Goal: Transaction & Acquisition: Purchase product/service

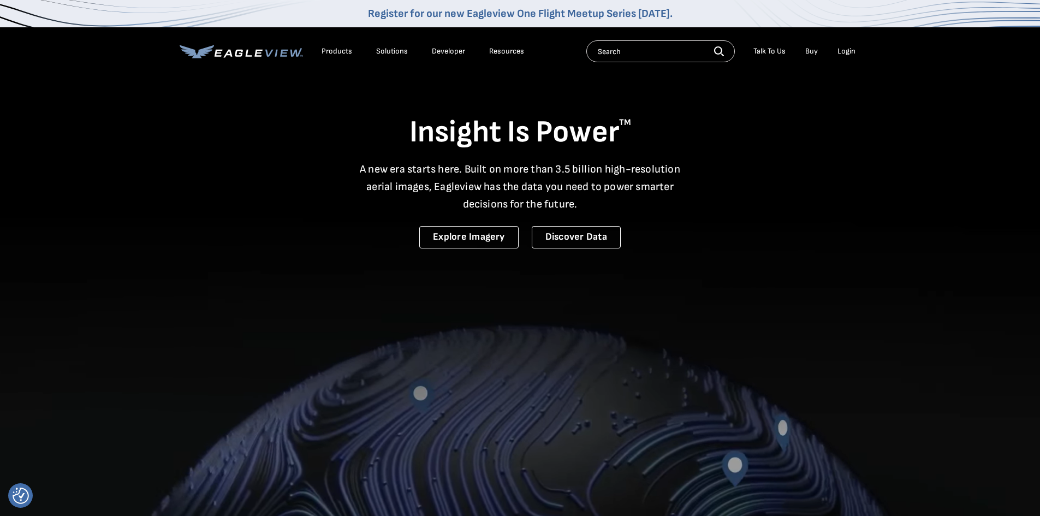
click at [843, 48] on div "Login" at bounding box center [847, 51] width 18 height 10
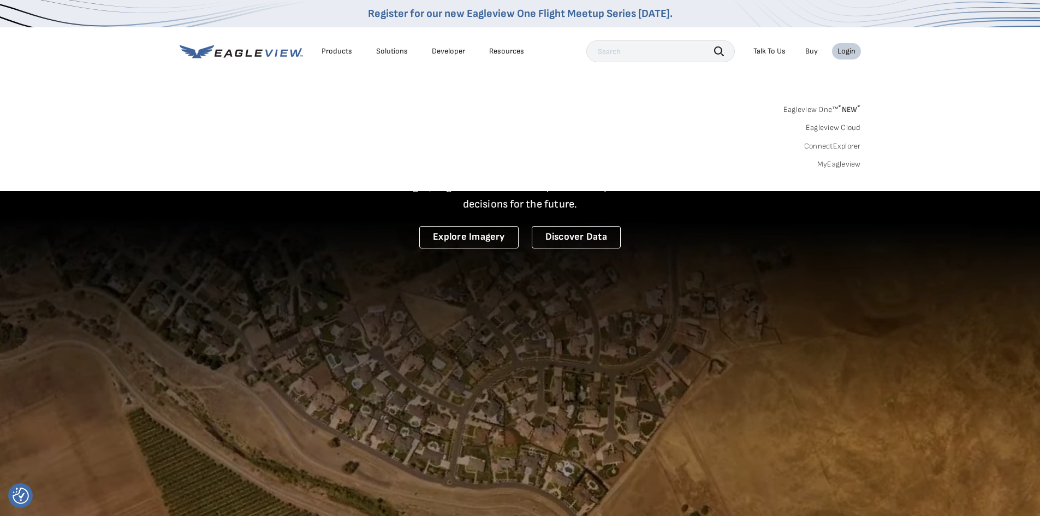
click at [839, 162] on link "MyEagleview" at bounding box center [839, 164] width 44 height 10
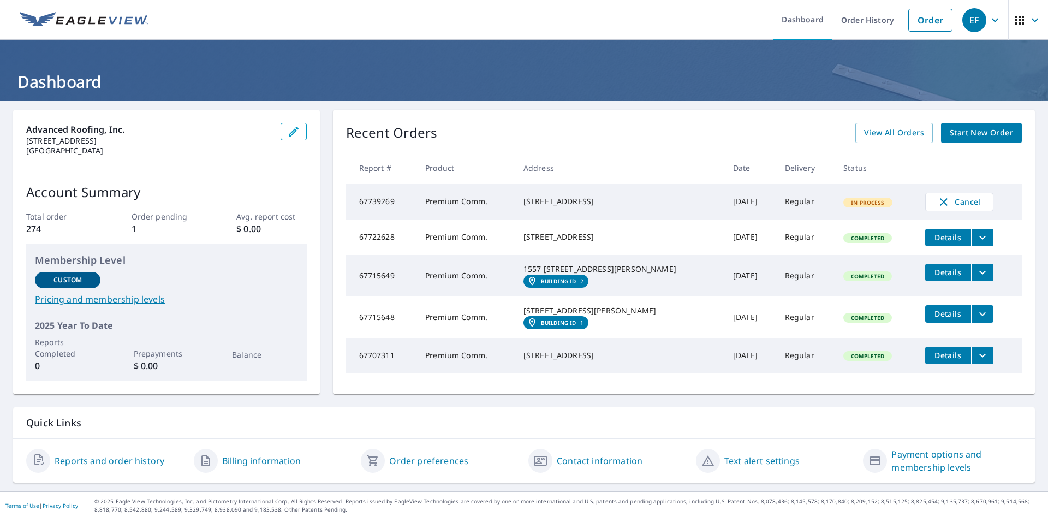
click at [960, 138] on span "Start New Order" at bounding box center [981, 133] width 63 height 14
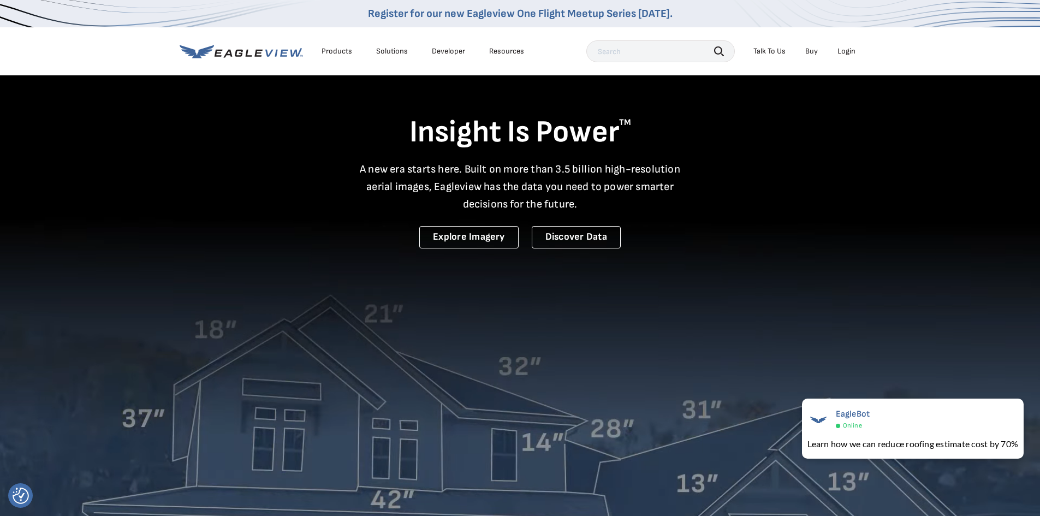
click at [847, 51] on div "Login" at bounding box center [847, 51] width 18 height 10
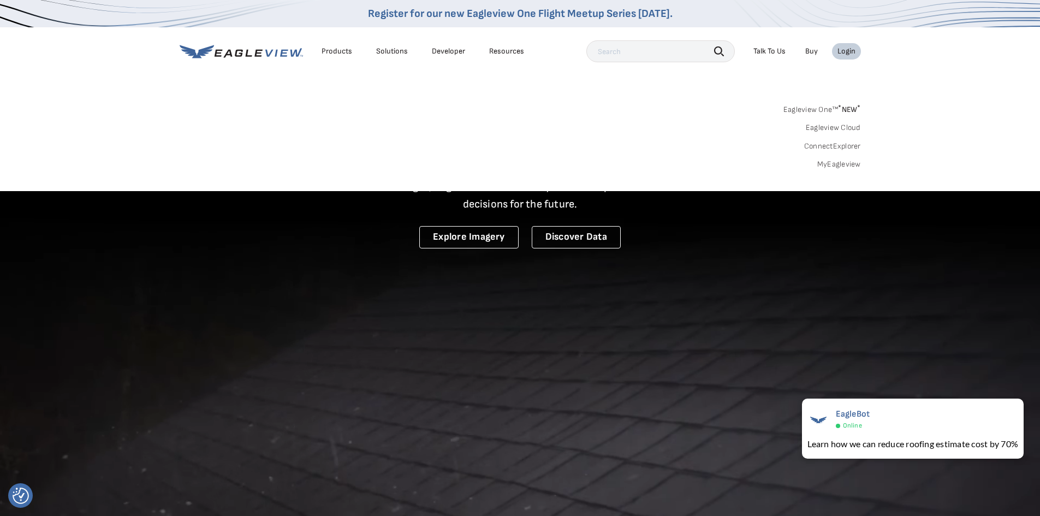
click at [842, 163] on link "MyEagleview" at bounding box center [839, 164] width 44 height 10
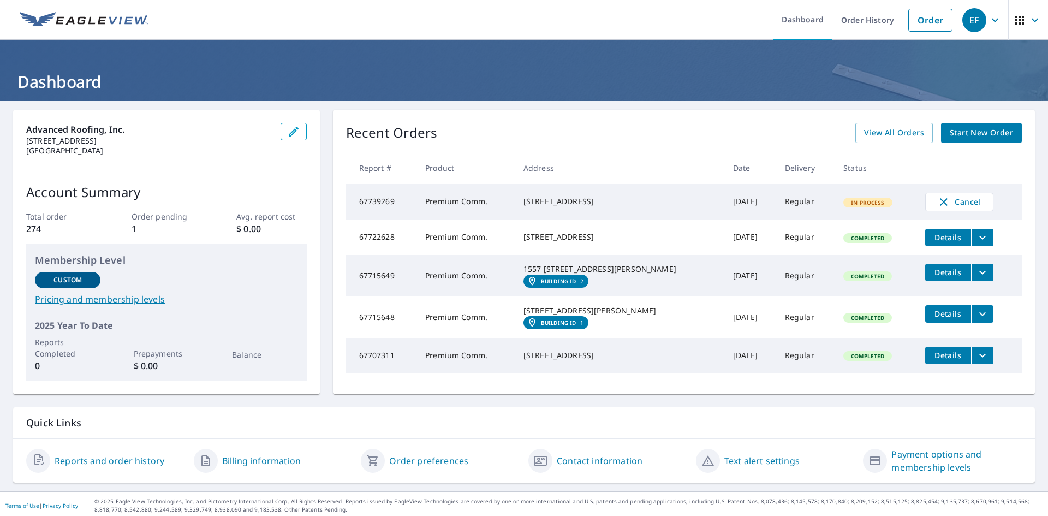
click at [953, 132] on span "Start New Order" at bounding box center [981, 133] width 63 height 14
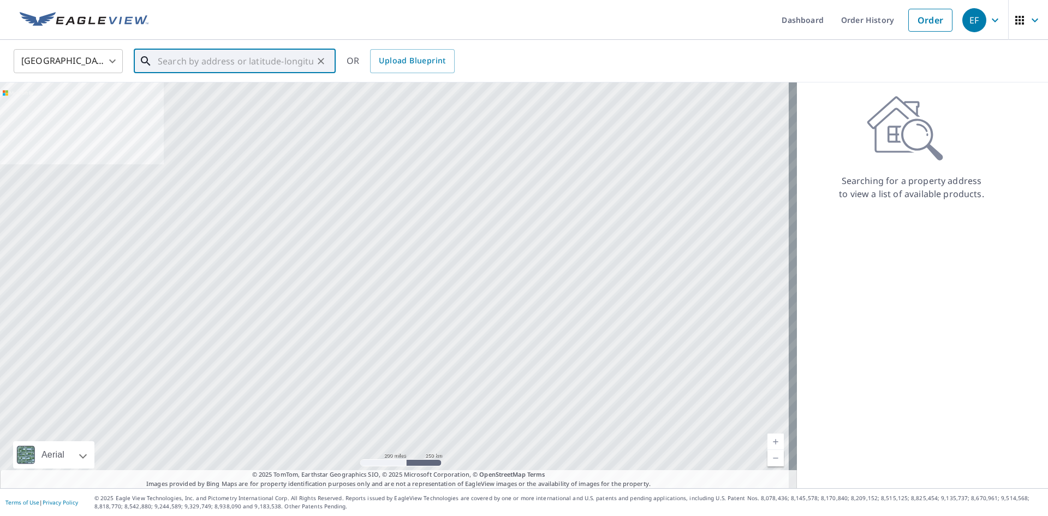
click at [239, 65] on input "text" at bounding box center [236, 61] width 156 height 31
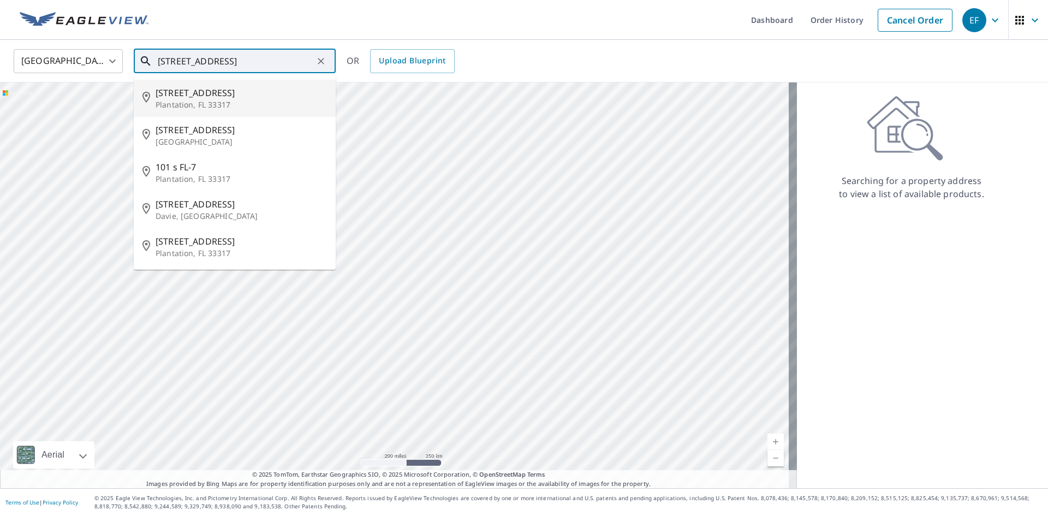
click at [210, 106] on p "Plantation, FL 33317" at bounding box center [241, 104] width 171 height 11
type input "101 S State Road 7 Plantation, FL 33317"
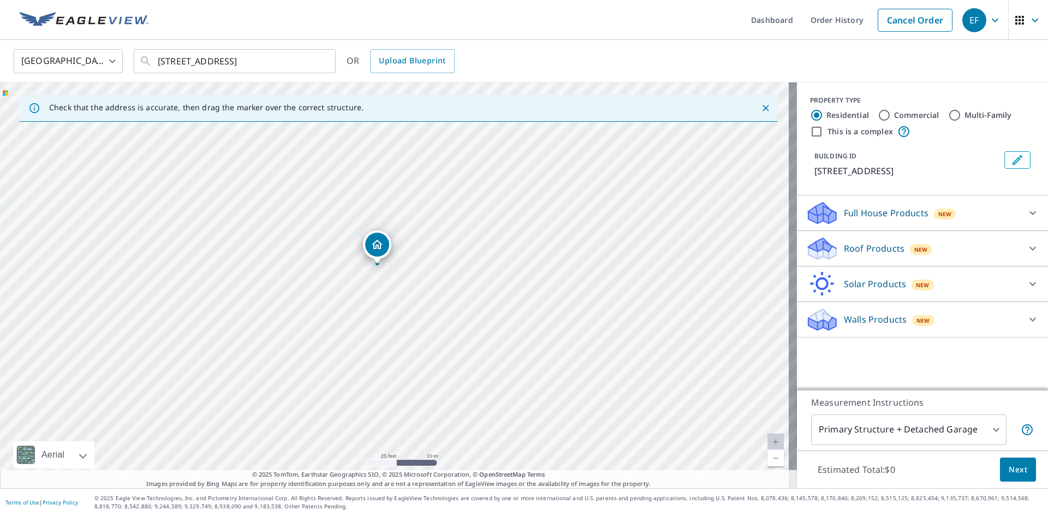
drag, startPoint x: 369, startPoint y: 290, endPoint x: 339, endPoint y: 243, distance: 55.7
click at [339, 243] on div "101 S State Road 7 Plantation, FL 33317" at bounding box center [398, 285] width 797 height 406
drag, startPoint x: 382, startPoint y: 245, endPoint x: 410, endPoint y: 245, distance: 27.3
click at [878, 113] on input "Commercial" at bounding box center [884, 115] width 13 height 13
radio input "true"
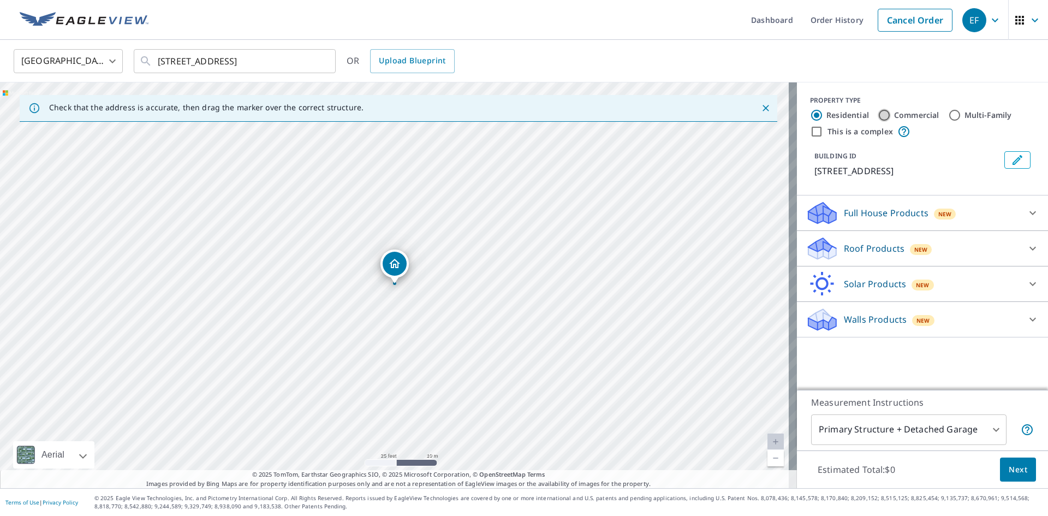
type input "4"
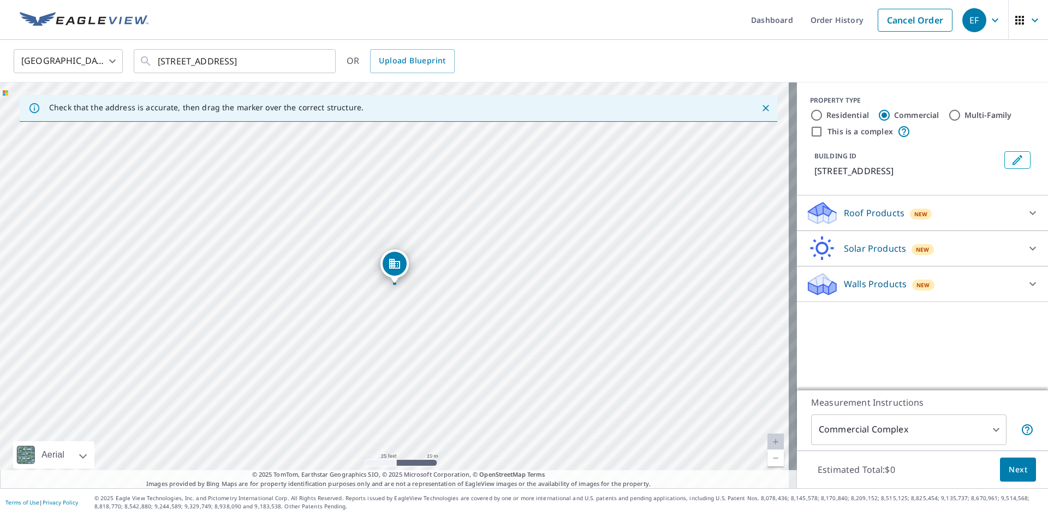
click at [1026, 211] on icon at bounding box center [1032, 212] width 13 height 13
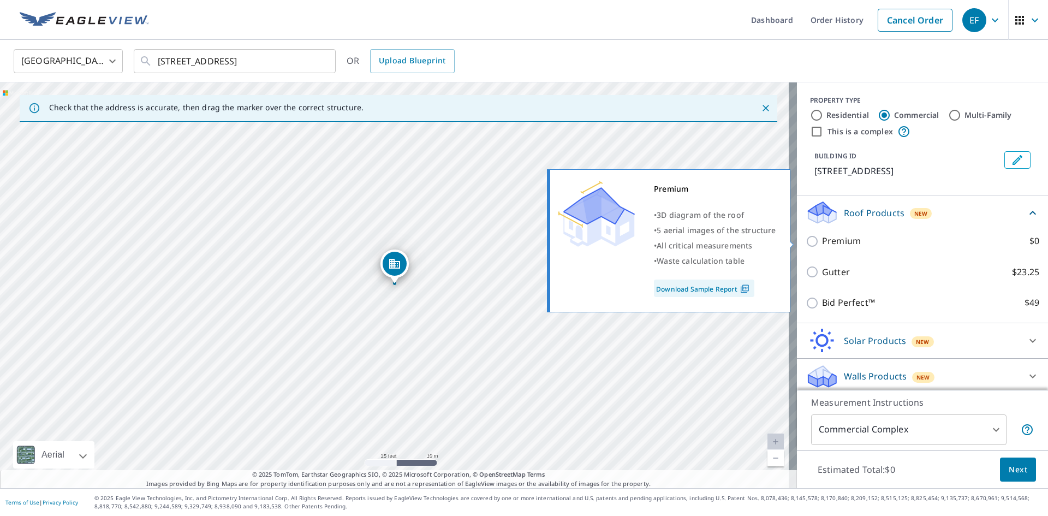
click at [807, 240] on input "Premium $0" at bounding box center [814, 241] width 16 height 13
checkbox input "true"
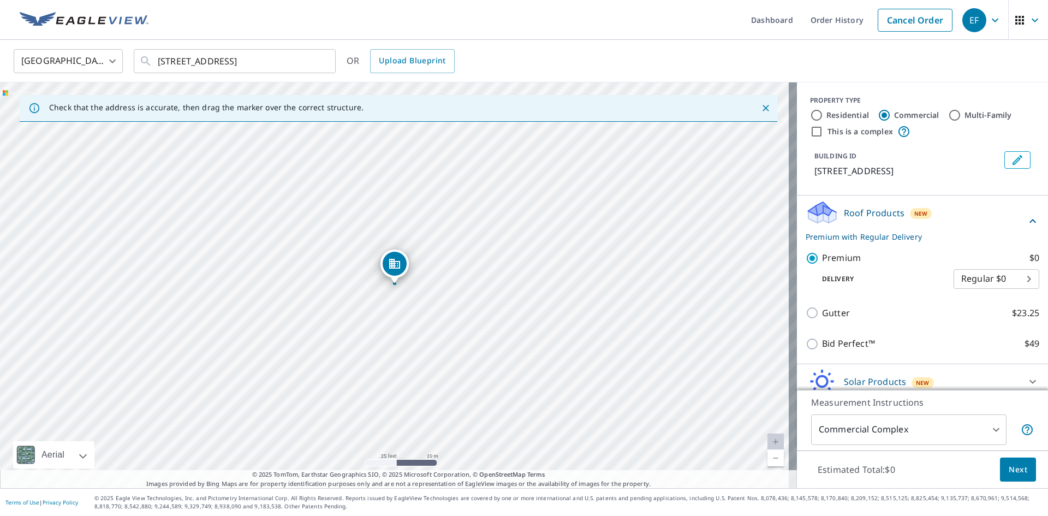
click at [1013, 466] on span "Next" at bounding box center [1018, 470] width 19 height 14
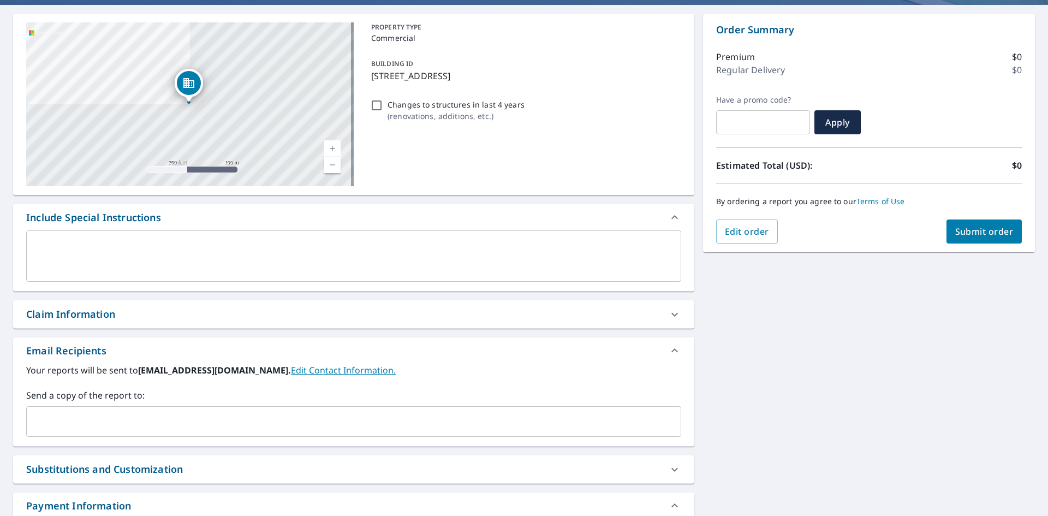
scroll to position [109, 0]
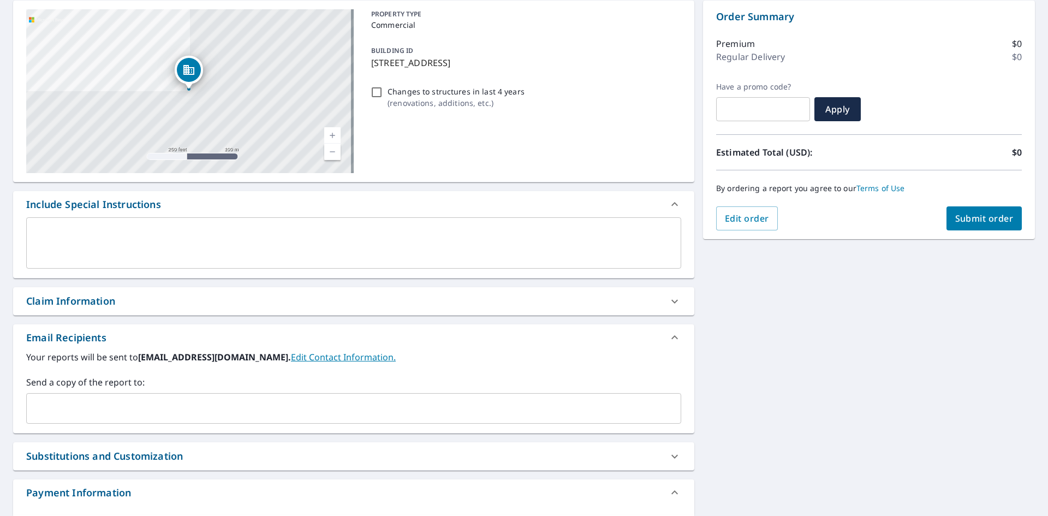
click at [674, 300] on icon at bounding box center [674, 301] width 13 height 13
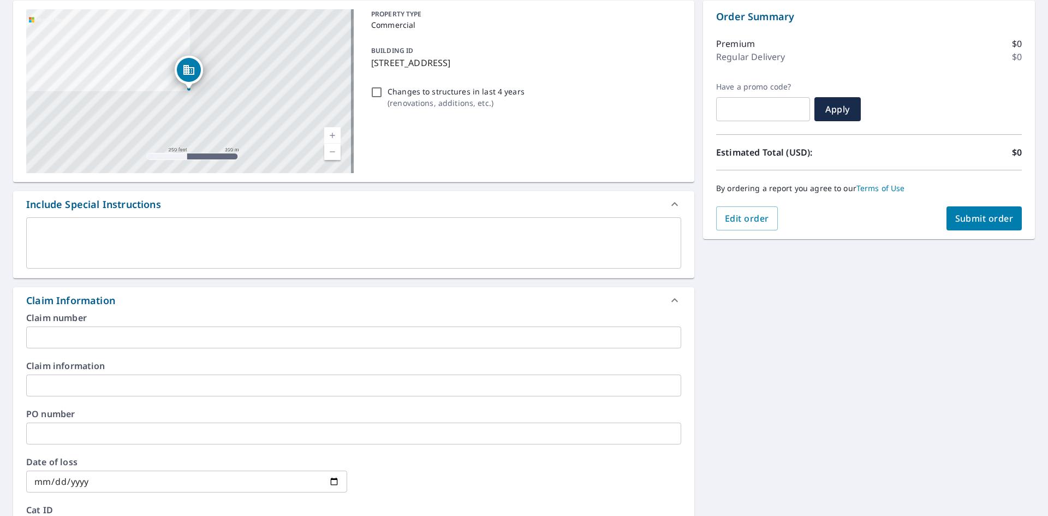
click at [84, 383] on input "text" at bounding box center [353, 386] width 655 height 22
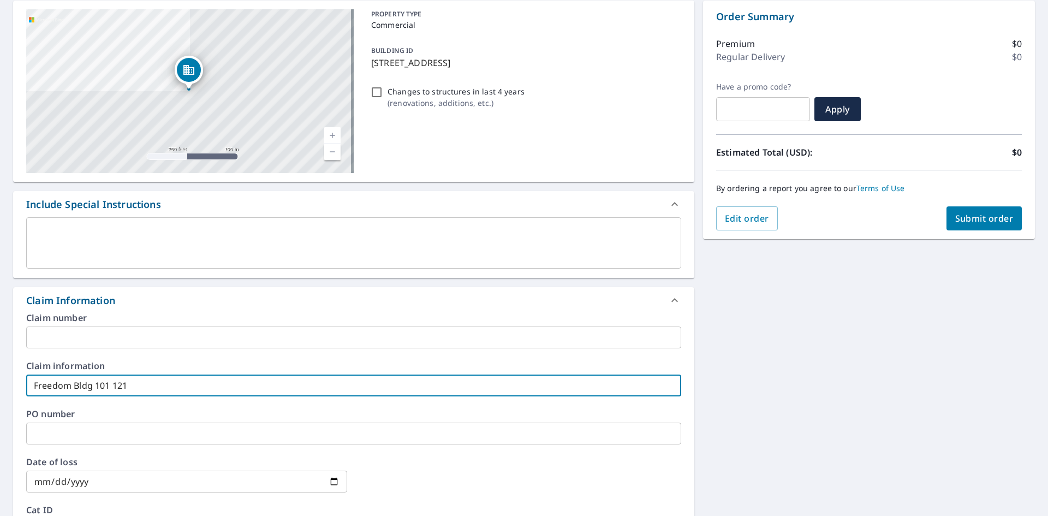
type input "Freedom Bldg 101 121"
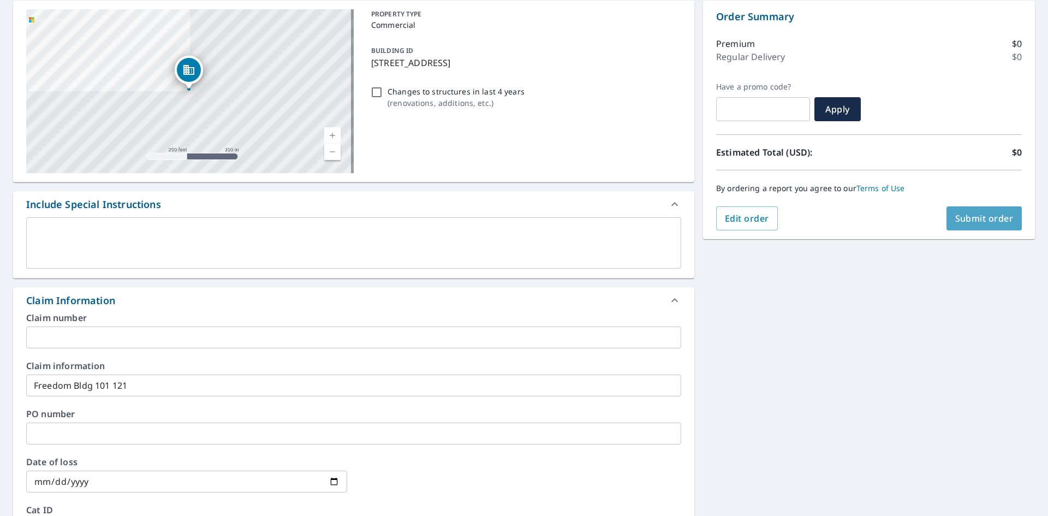
click at [971, 216] on span "Submit order" at bounding box center [985, 218] width 58 height 12
